Goal: Information Seeking & Learning: Learn about a topic

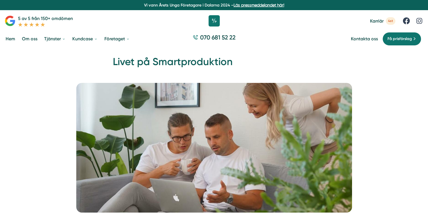
click at [380, 21] on span "Karriär" at bounding box center [377, 20] width 14 height 5
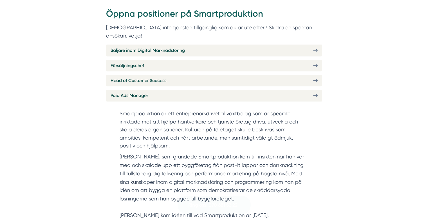
scroll to position [253, 0]
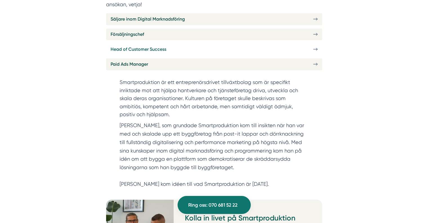
click at [194, 43] on link "Head of Customer Success" at bounding box center [214, 49] width 216 height 12
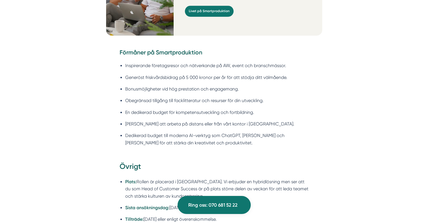
scroll to position [817, 0]
